Goal: Transaction & Acquisition: Purchase product/service

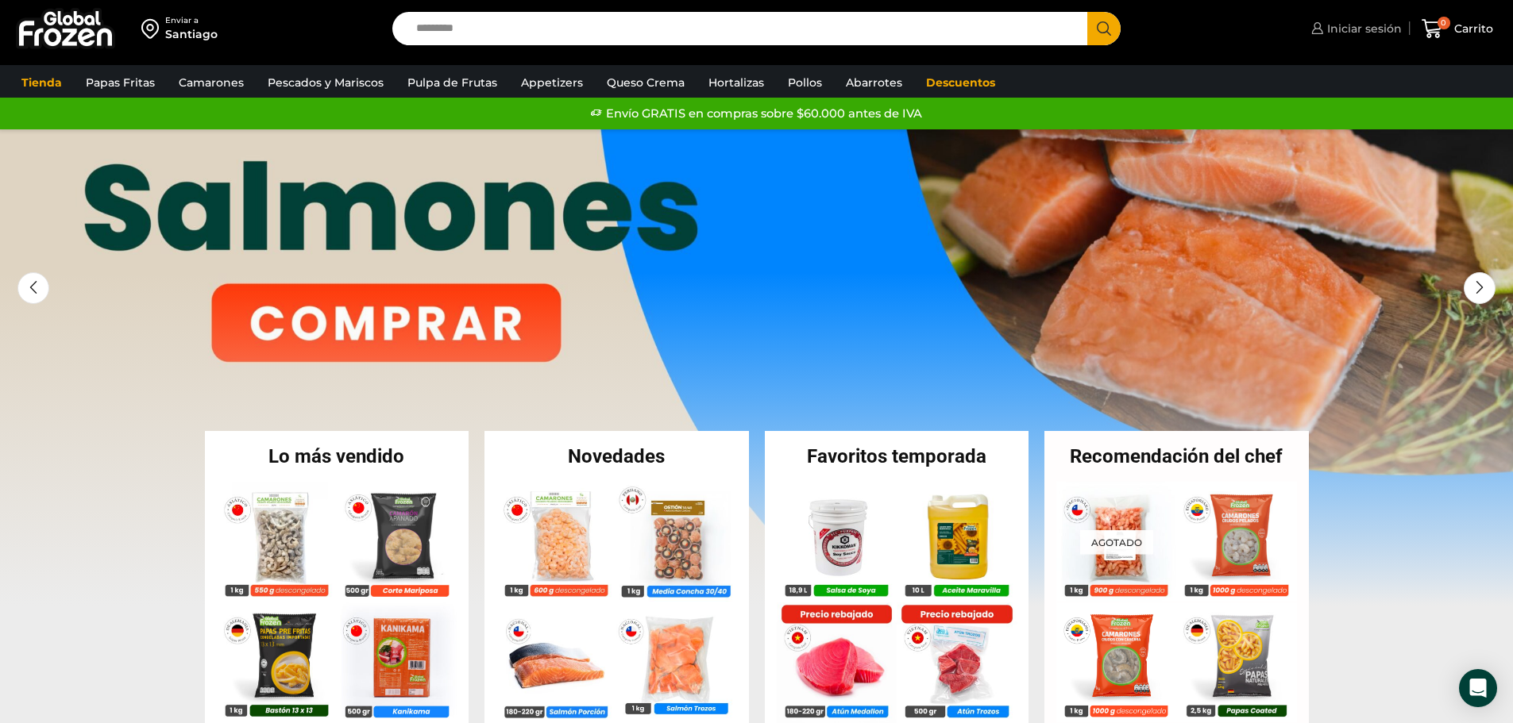
click at [1355, 24] on span "Iniciar sesión" at bounding box center [1362, 29] width 79 height 16
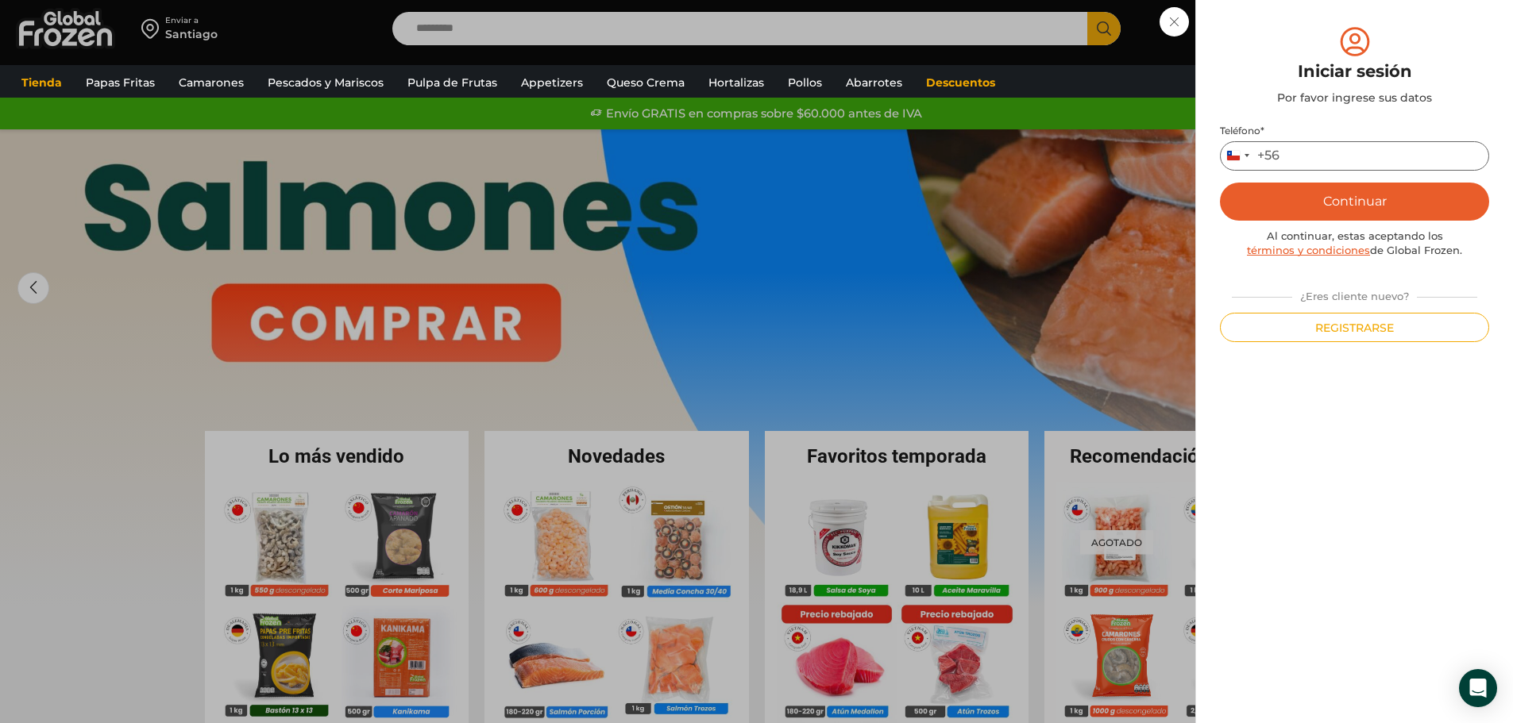
click at [1330, 149] on input "Teléfono *" at bounding box center [1354, 155] width 269 height 29
type input "*********"
click at [1373, 200] on button "Continuar" at bounding box center [1354, 202] width 269 height 38
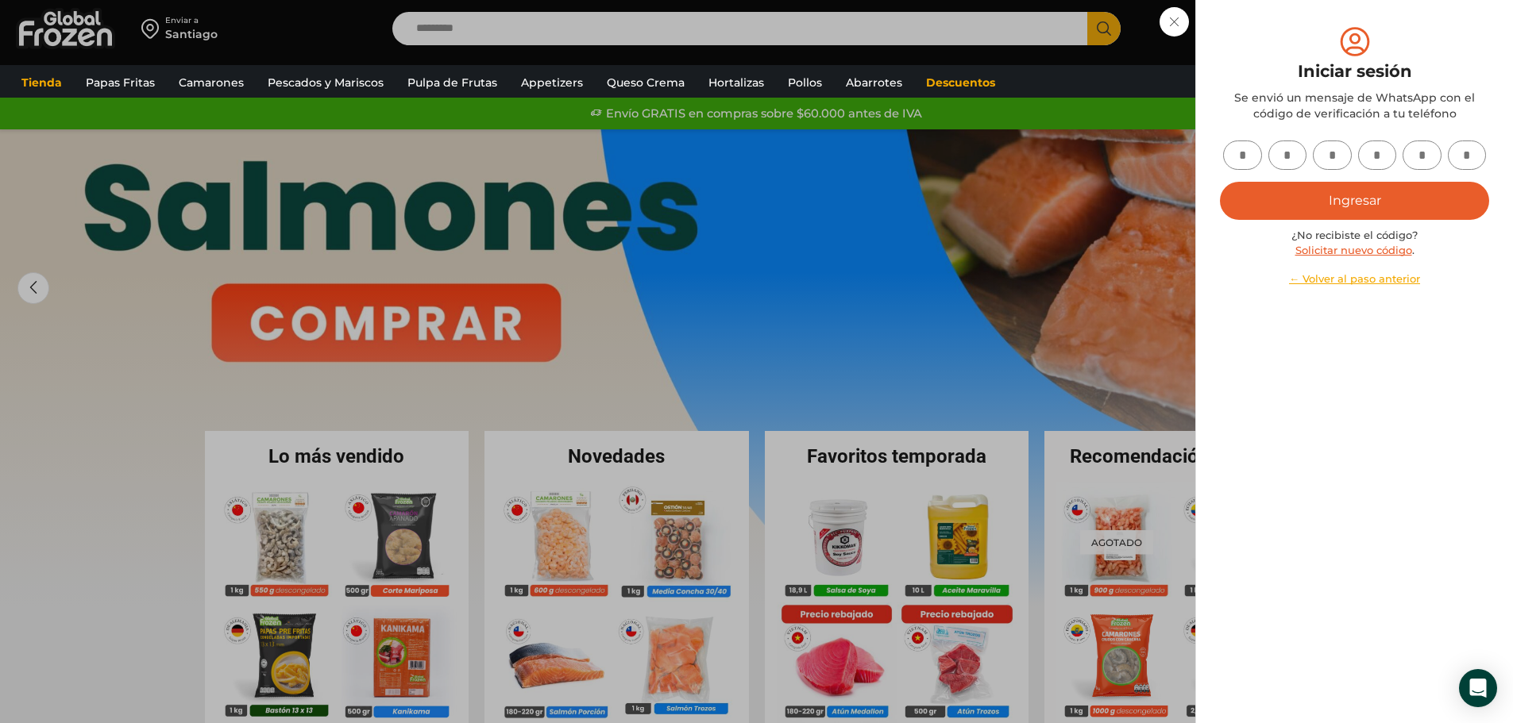
click at [1233, 158] on input "text" at bounding box center [1242, 155] width 39 height 29
type input "*"
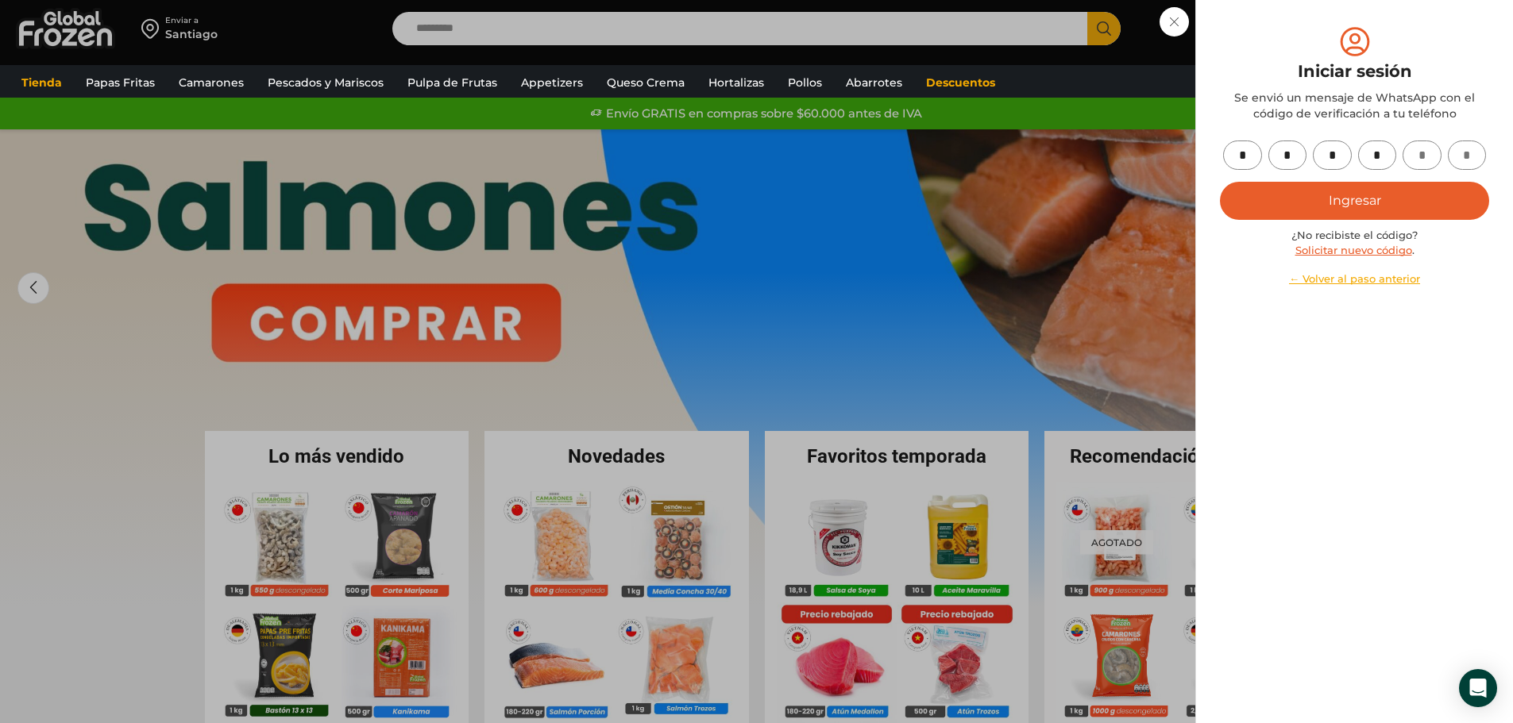
type input "*"
click at [1353, 193] on button "Ingresar" at bounding box center [1354, 201] width 269 height 38
click at [1350, 195] on button "Ingresar" at bounding box center [1354, 201] width 269 height 38
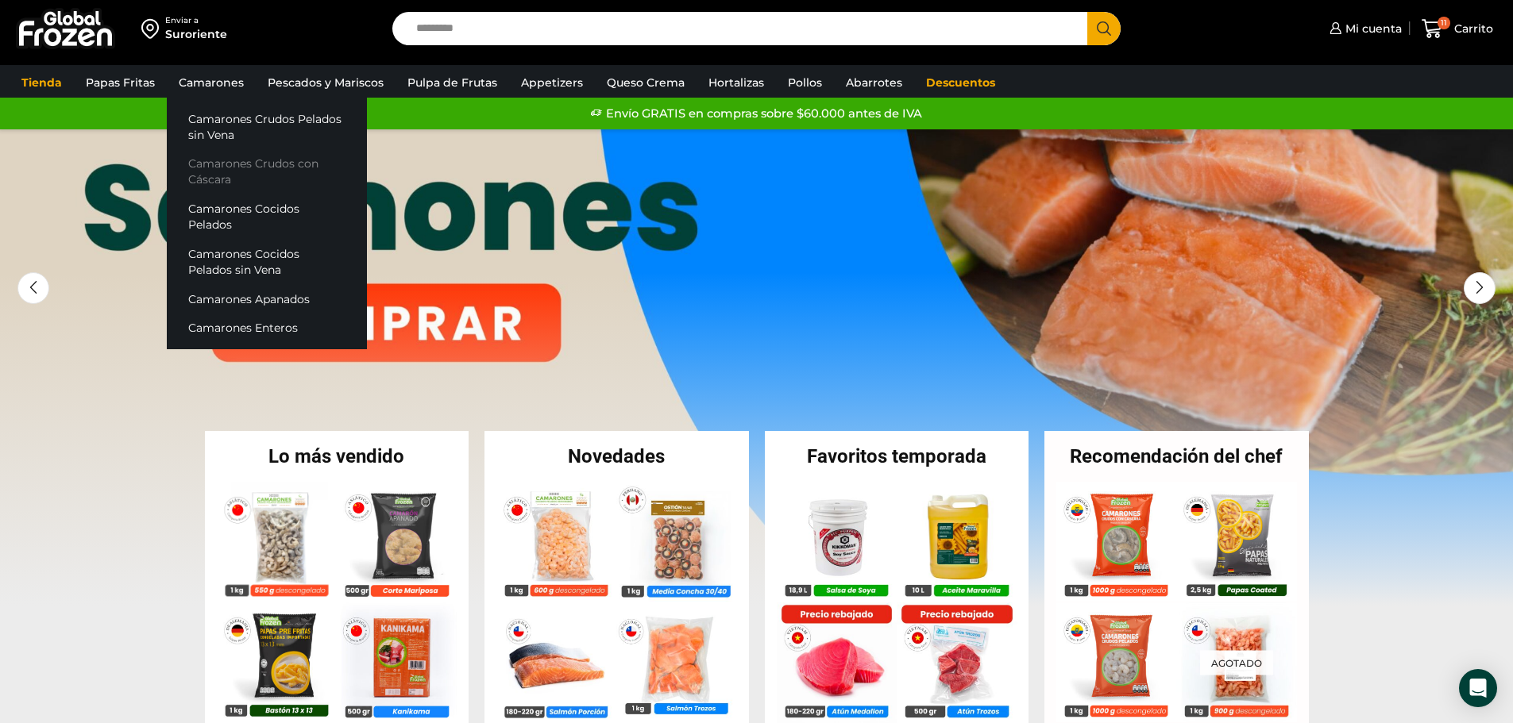
click at [200, 171] on link "Camarones Crudos con Cáscara" at bounding box center [267, 171] width 200 height 45
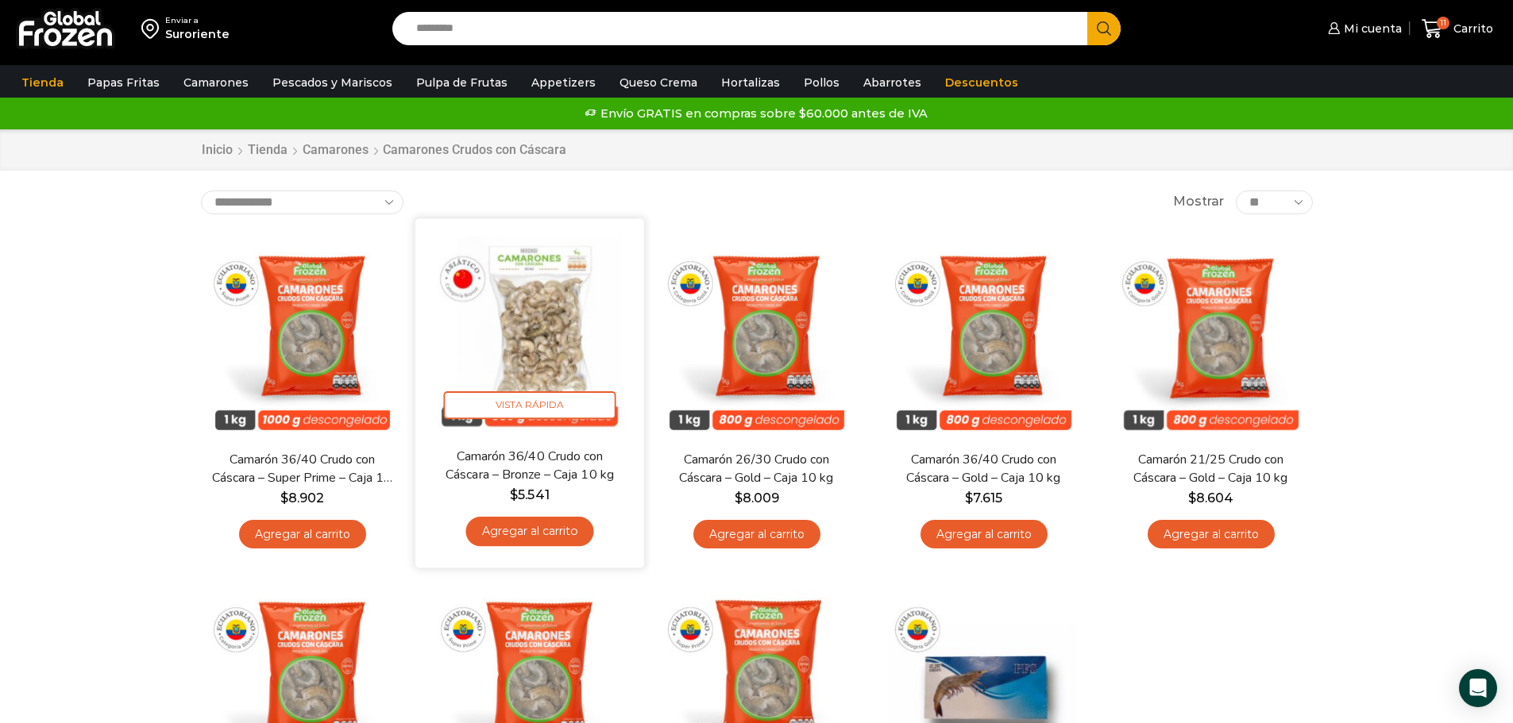
click at [544, 524] on link "Agregar al carrito" at bounding box center [529, 531] width 128 height 29
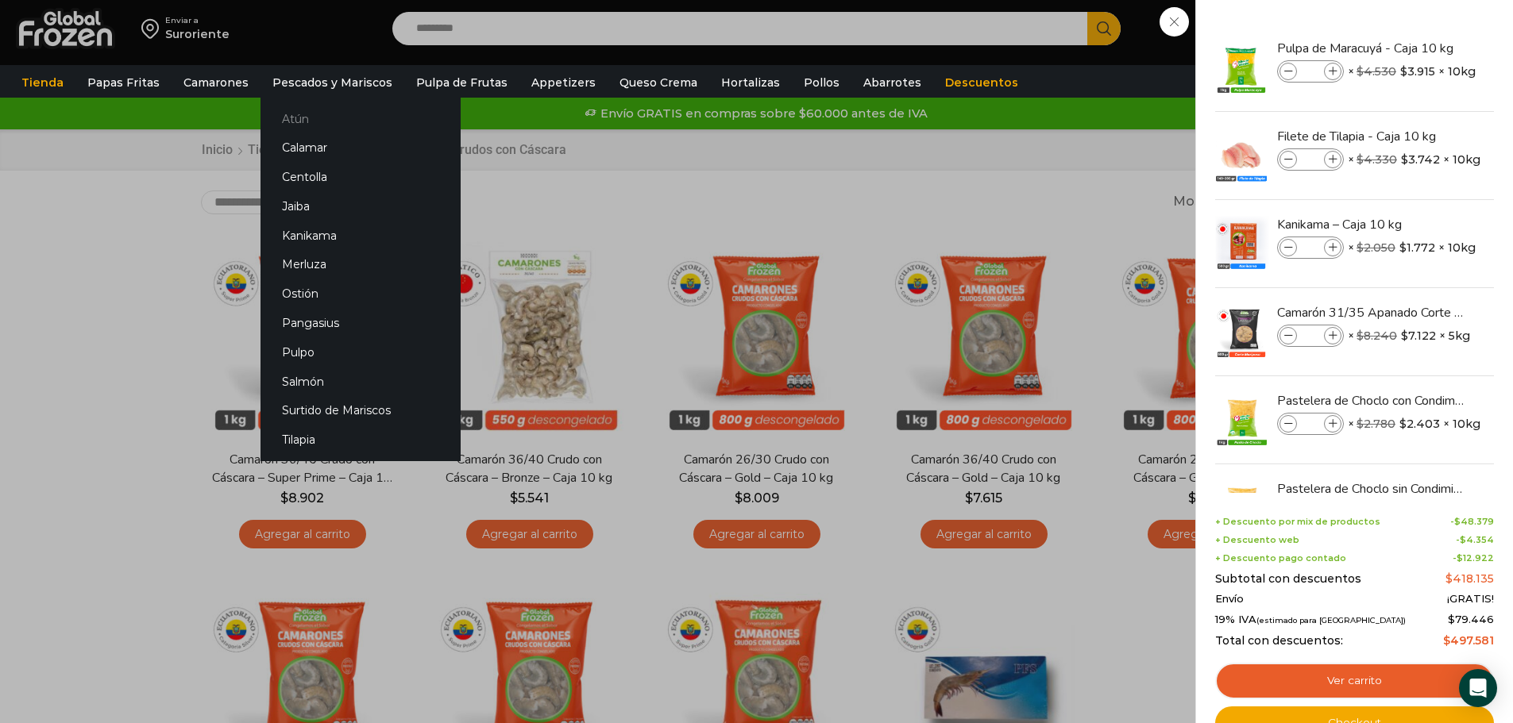
click at [326, 125] on link "Atún" at bounding box center [360, 118] width 200 height 29
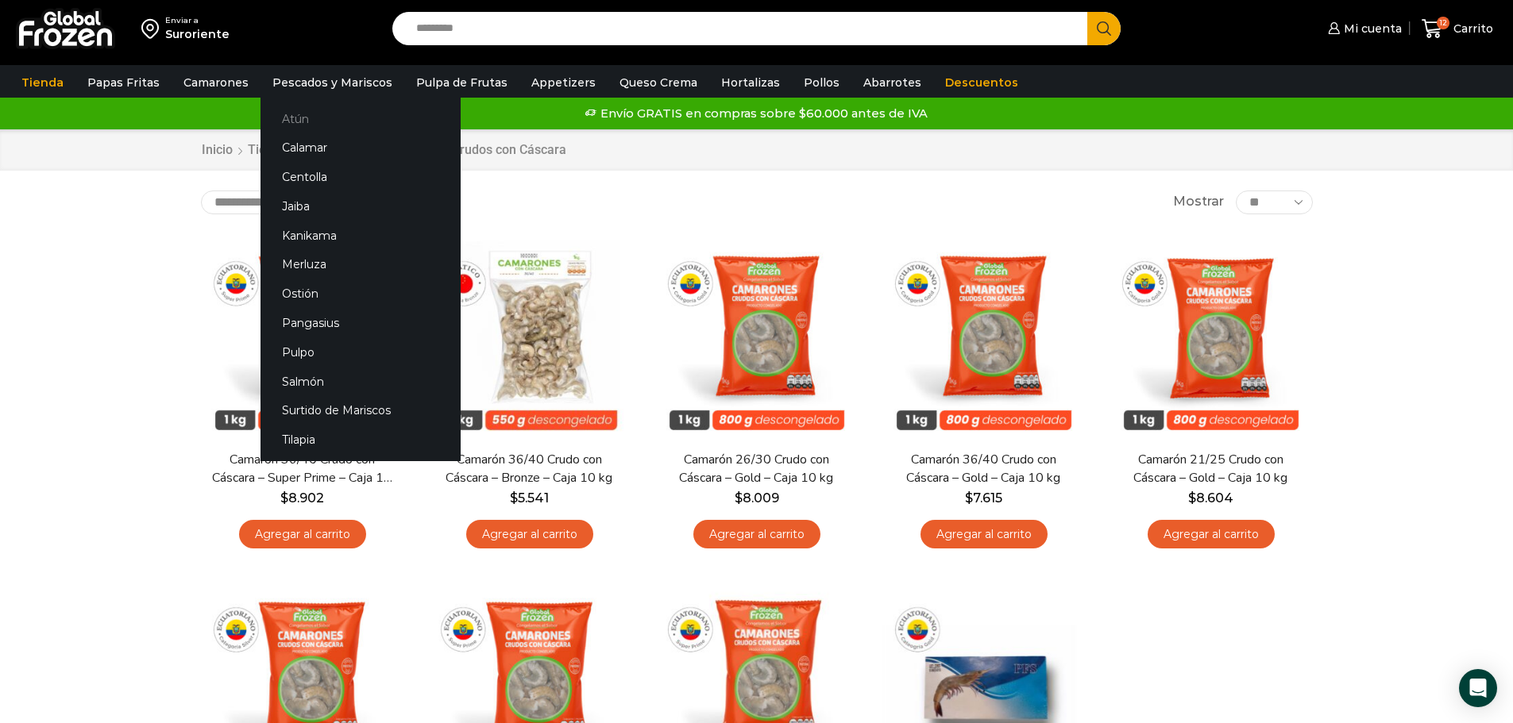
click at [326, 125] on link "Atún" at bounding box center [360, 118] width 200 height 29
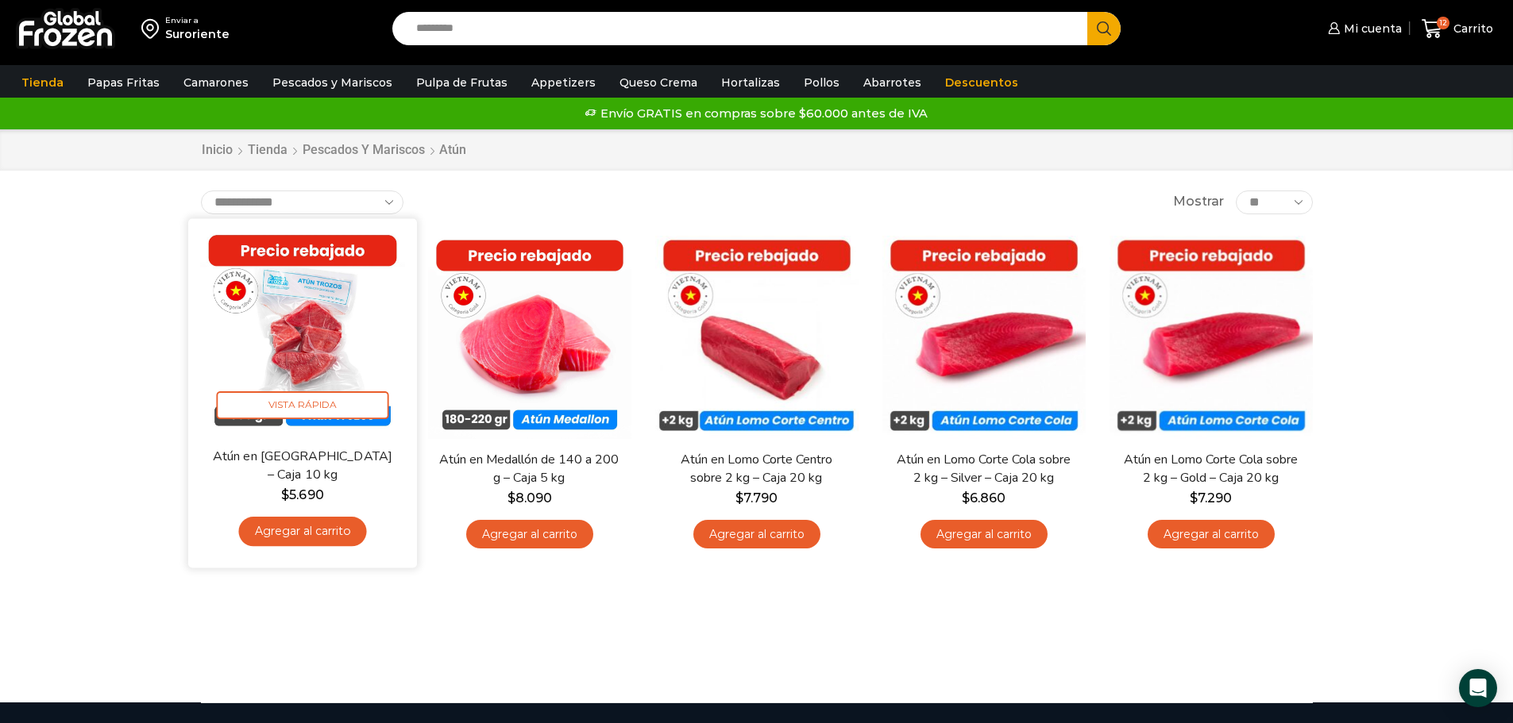
click at [280, 541] on link "Agregar al carrito" at bounding box center [302, 531] width 128 height 29
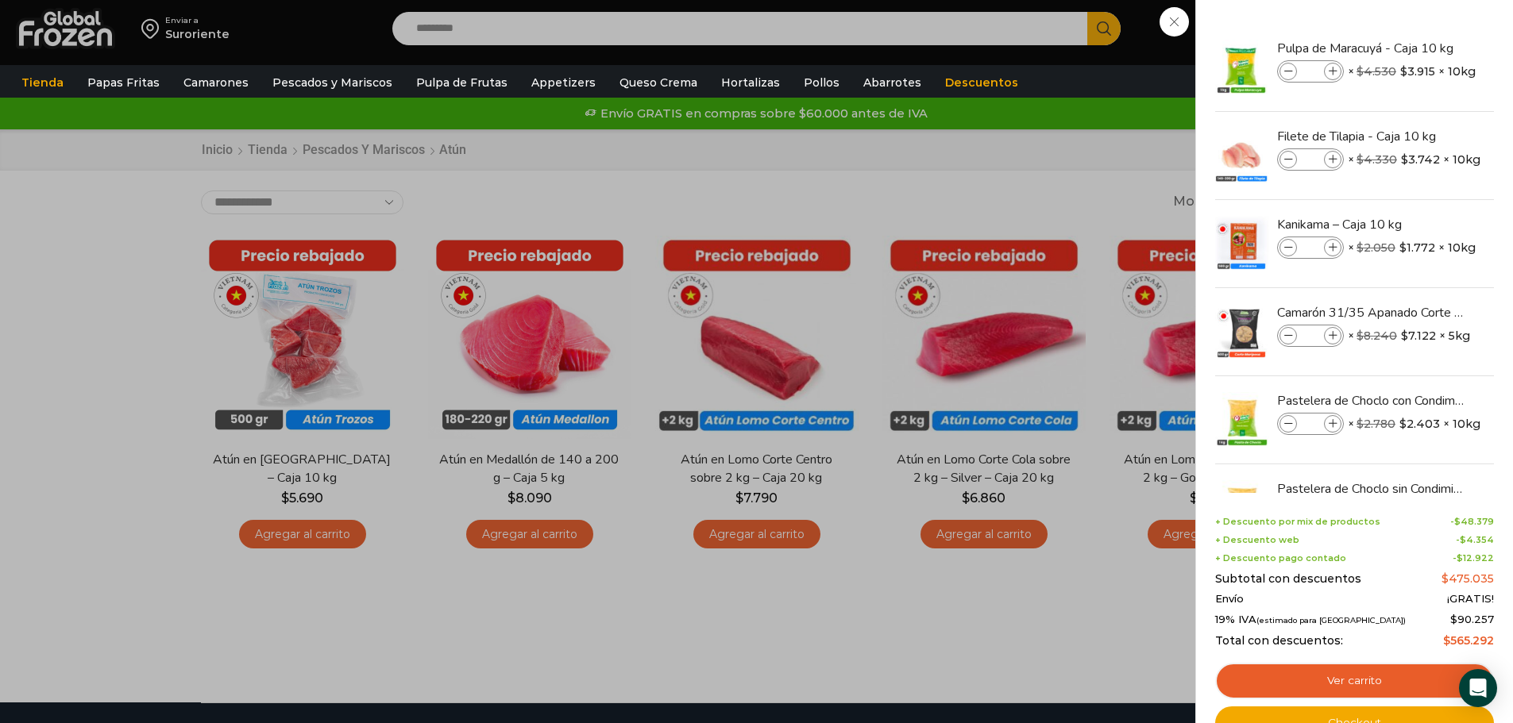
click at [1417, 48] on div "13 Carrito 13 13 Shopping Cart *" at bounding box center [1456, 28] width 79 height 37
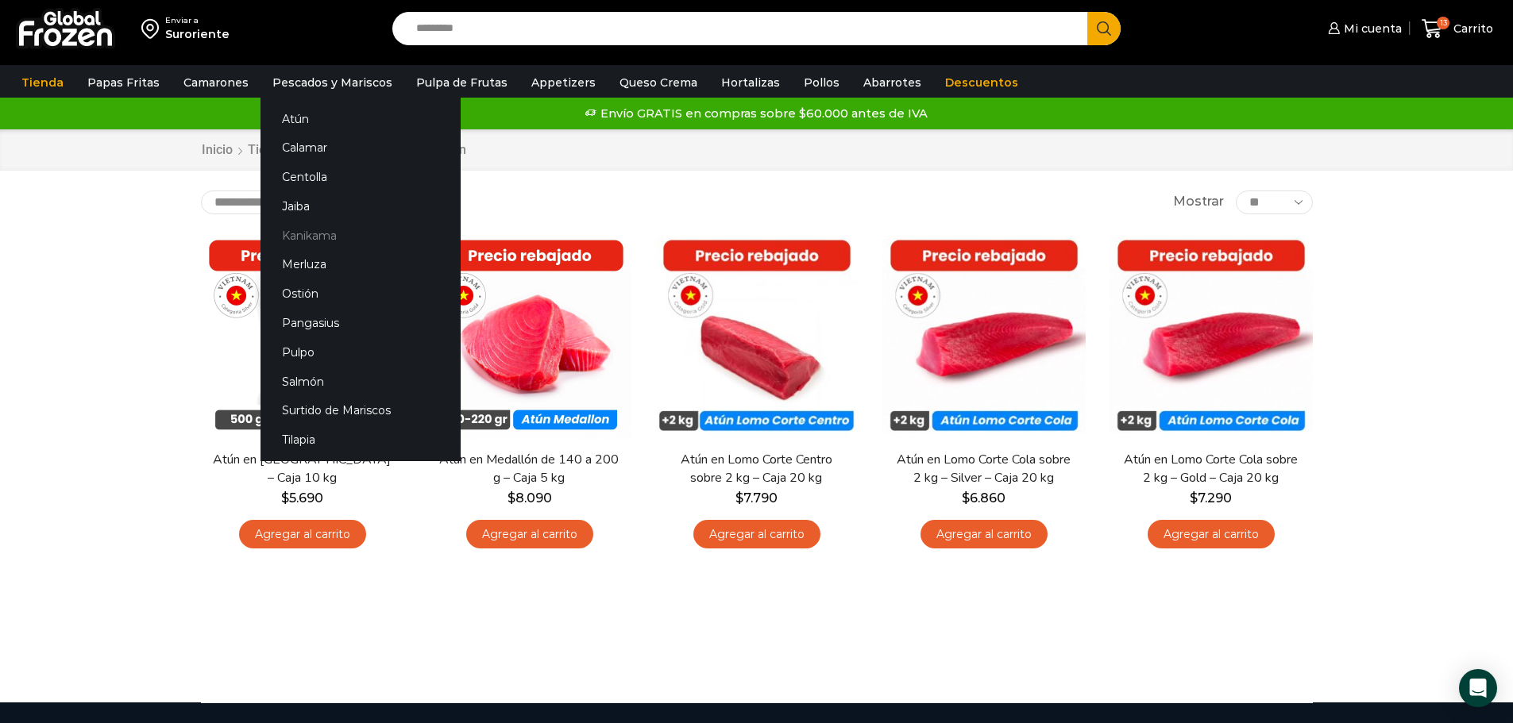
click at [302, 238] on link "Kanikama" at bounding box center [360, 235] width 200 height 29
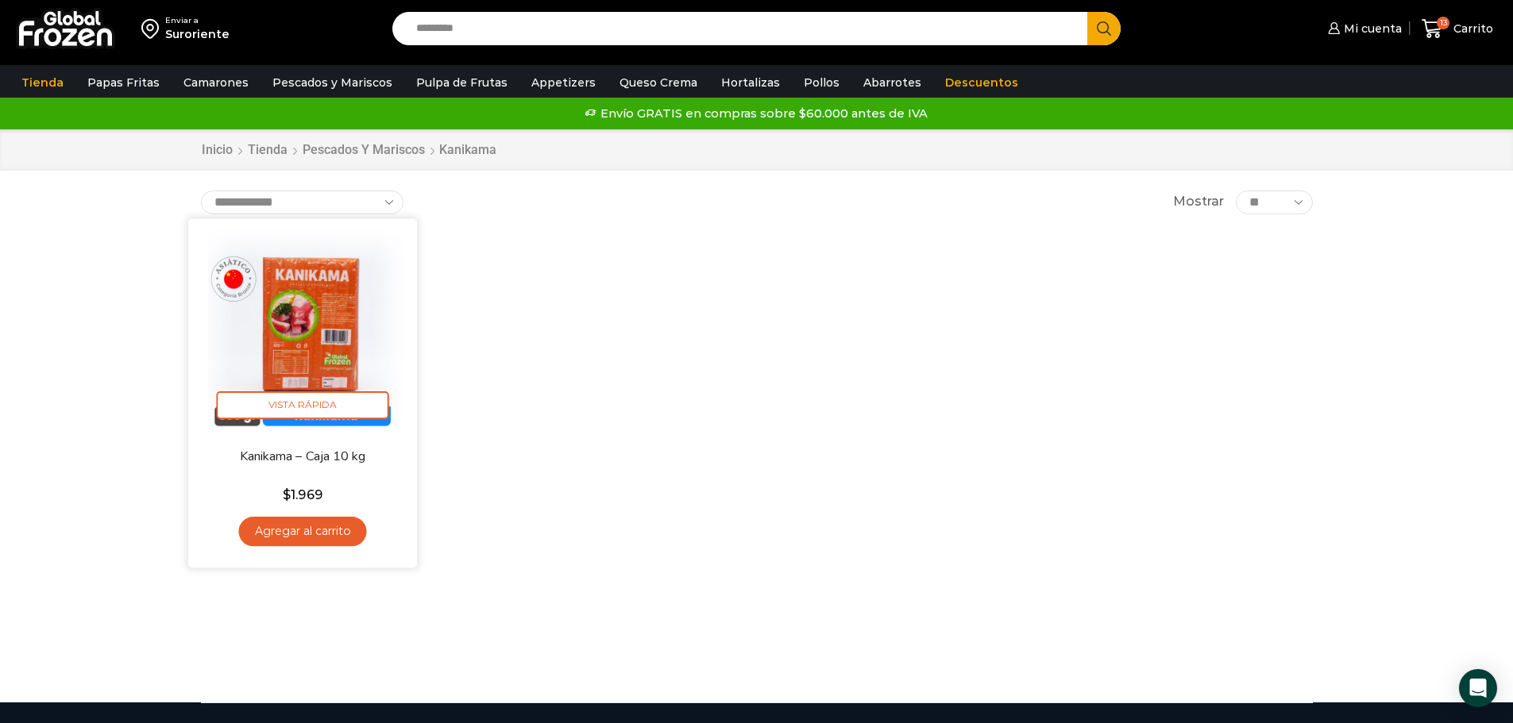
click at [314, 528] on link "Agregar al carrito" at bounding box center [302, 531] width 128 height 29
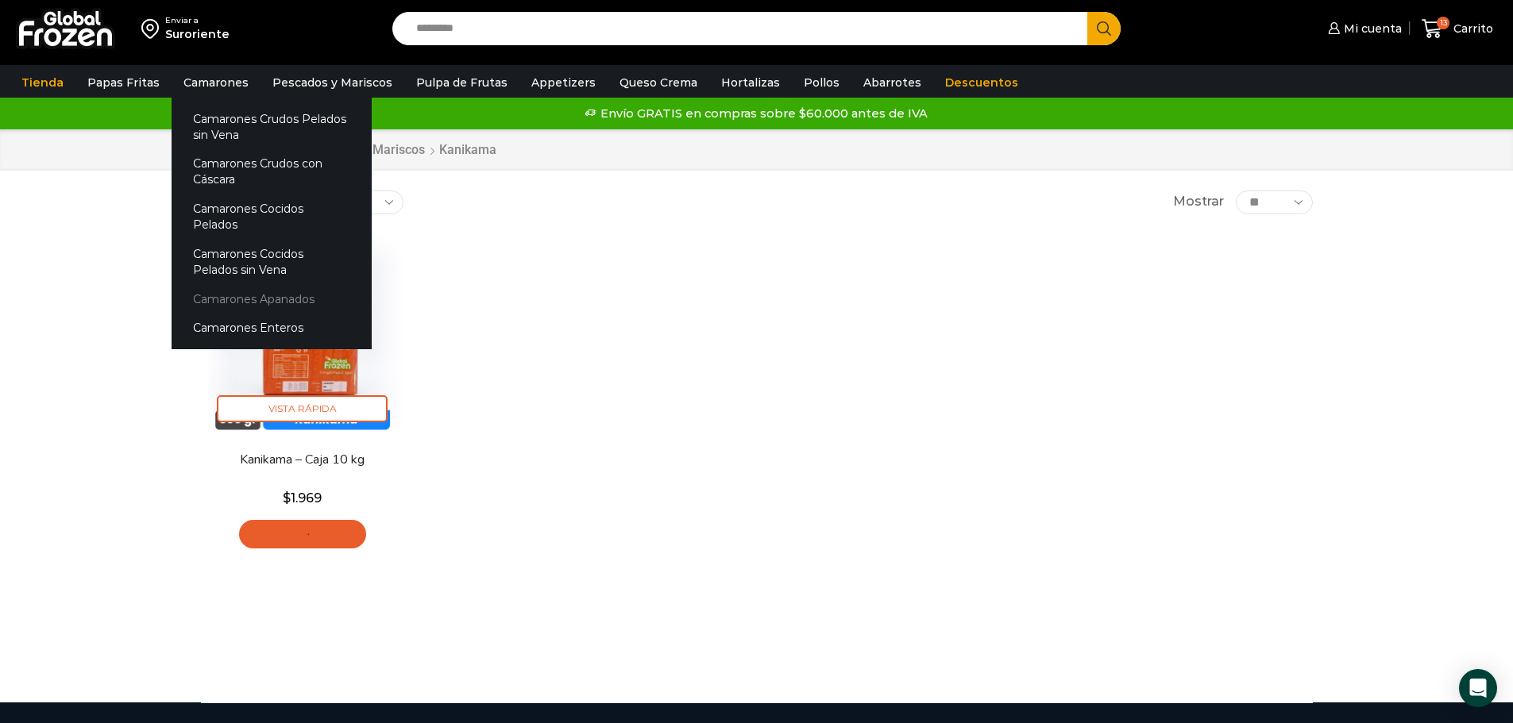
click at [227, 284] on link "Camarones Apanados" at bounding box center [272, 298] width 200 height 29
click at [200, 287] on link "Camarones Apanados" at bounding box center [272, 298] width 200 height 29
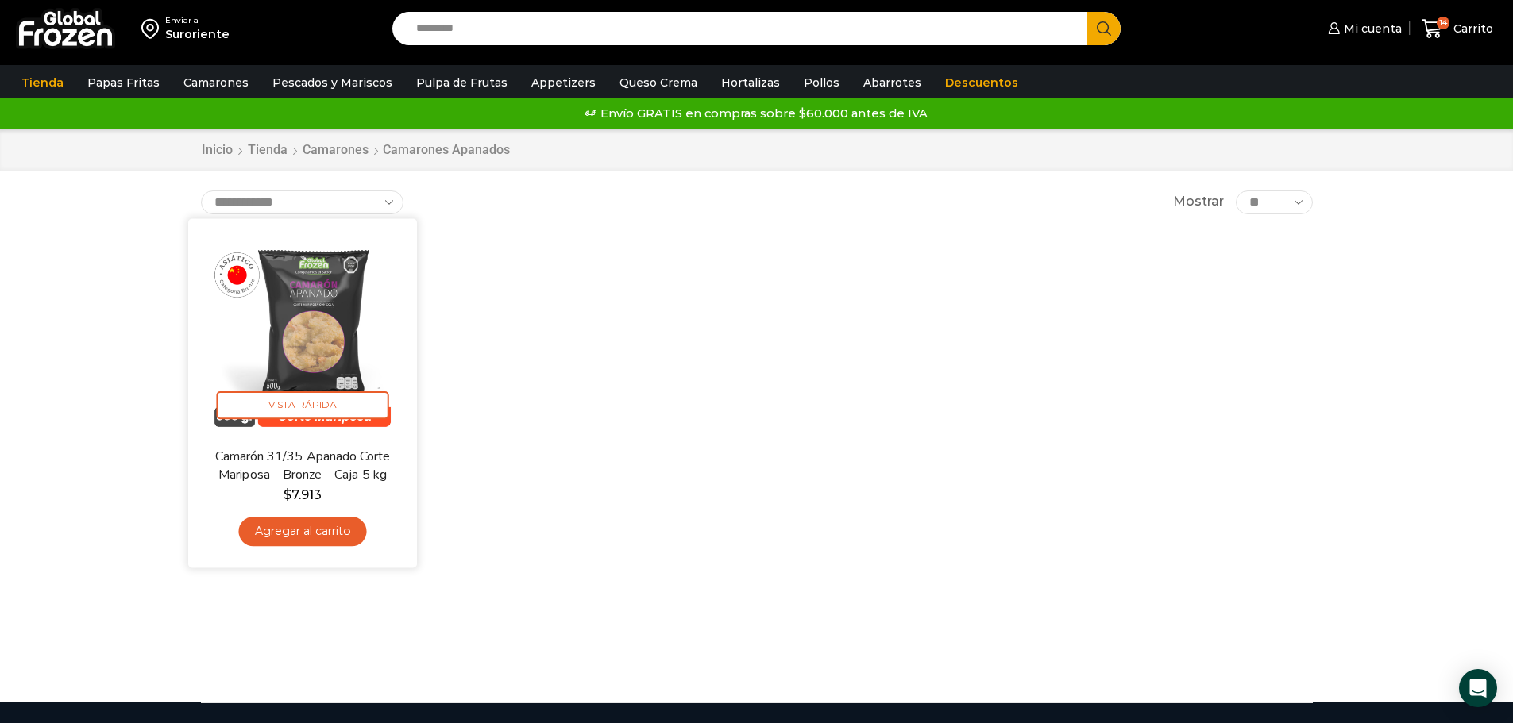
click at [296, 525] on link "Agregar al carrito" at bounding box center [302, 531] width 128 height 29
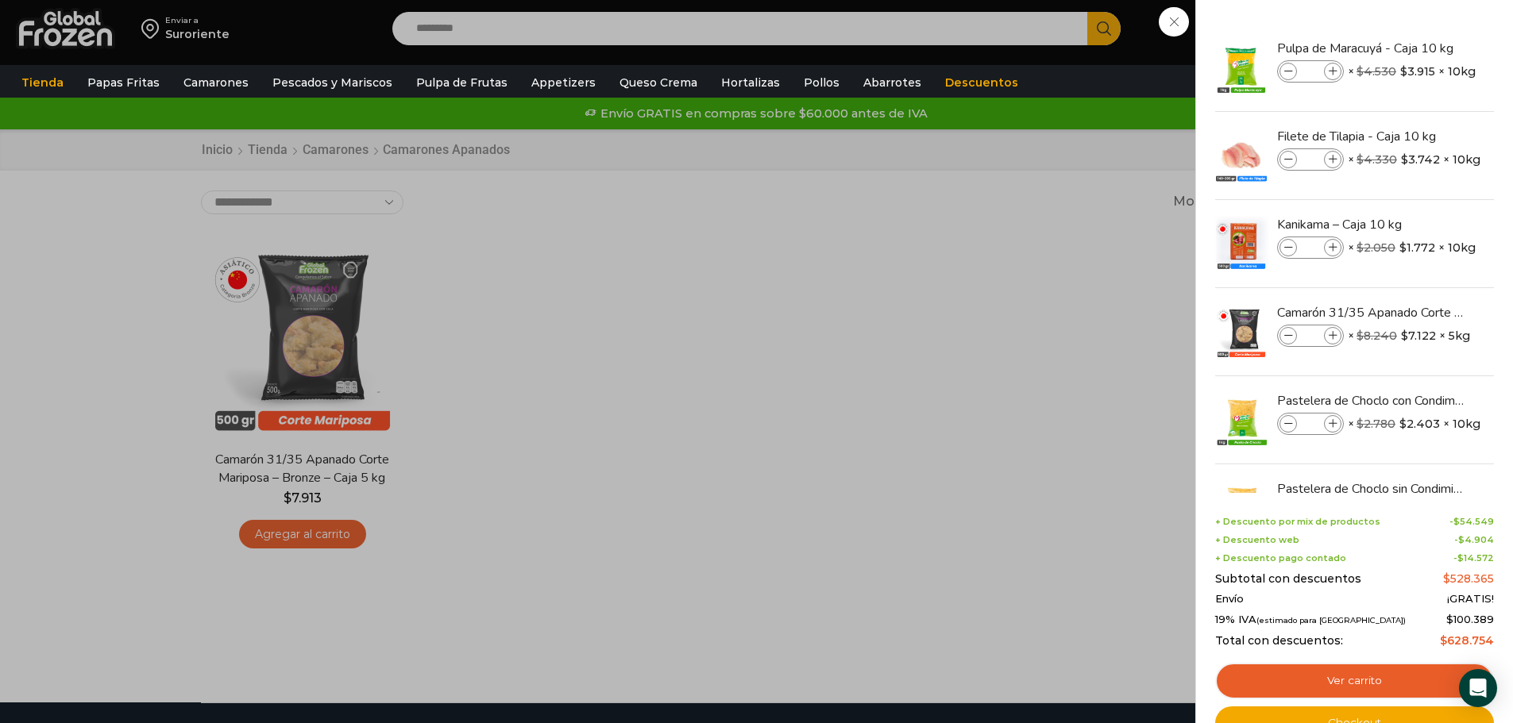
drag, startPoint x: 858, startPoint y: 492, endPoint x: 671, endPoint y: 704, distance: 282.4
click at [1417, 48] on div "15 Carrito 15 15 Shopping Cart *" at bounding box center [1456, 28] width 79 height 37
